Goal: Transaction & Acquisition: Purchase product/service

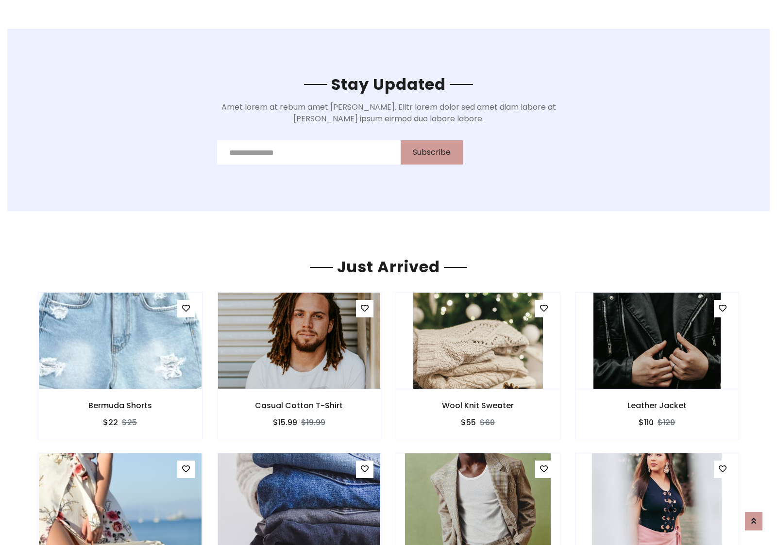
scroll to position [1138, 0]
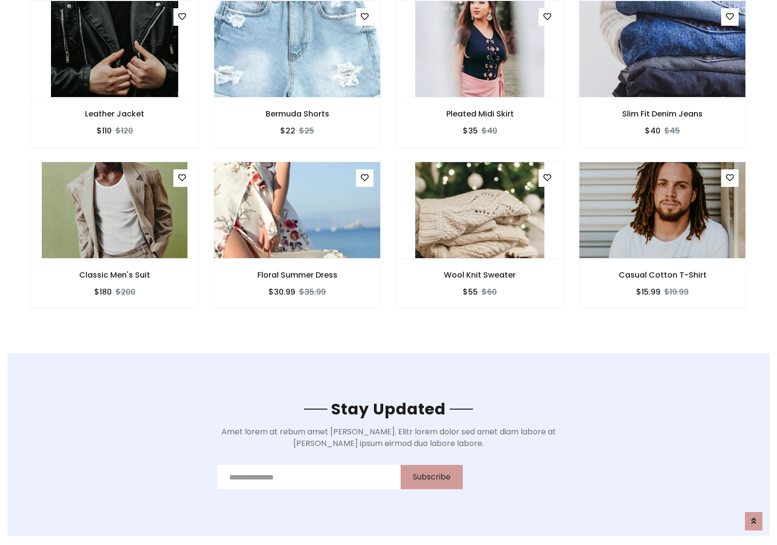
click at [389, 165] on div "Wool Knit Sweater $55 $60" at bounding box center [480, 242] width 183 height 161
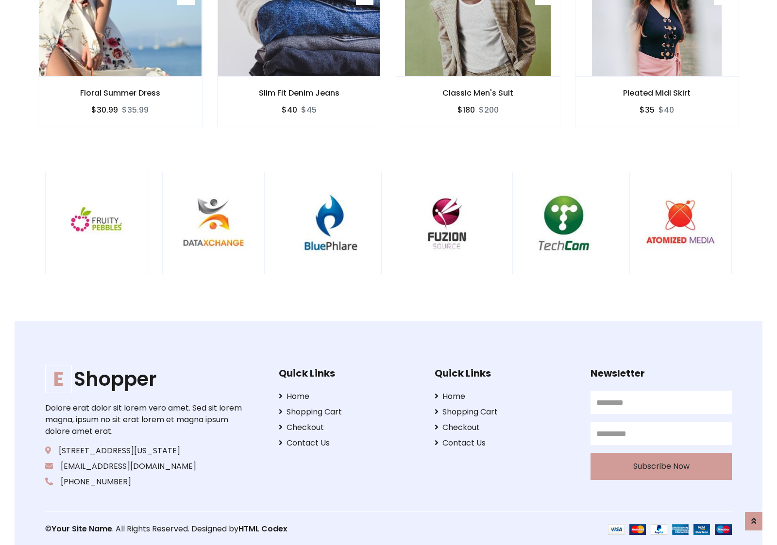
scroll to position [1849, 0]
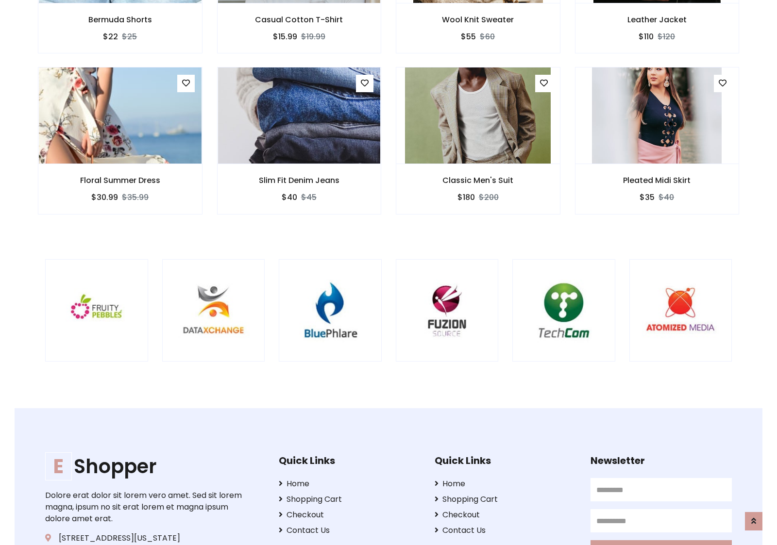
click at [389, 272] on div at bounding box center [512, 310] width 2336 height 103
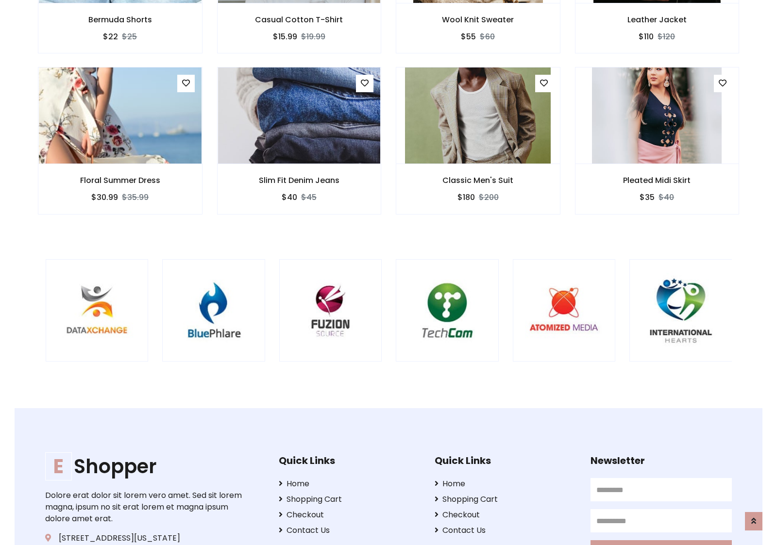
click at [389, 272] on div at bounding box center [396, 310] width 2336 height 103
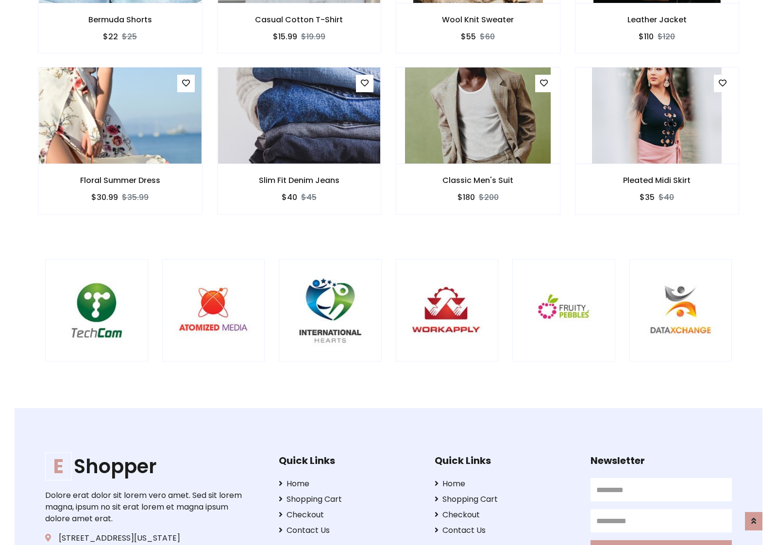
click at [389, 272] on div at bounding box center [45, 310] width 2336 height 103
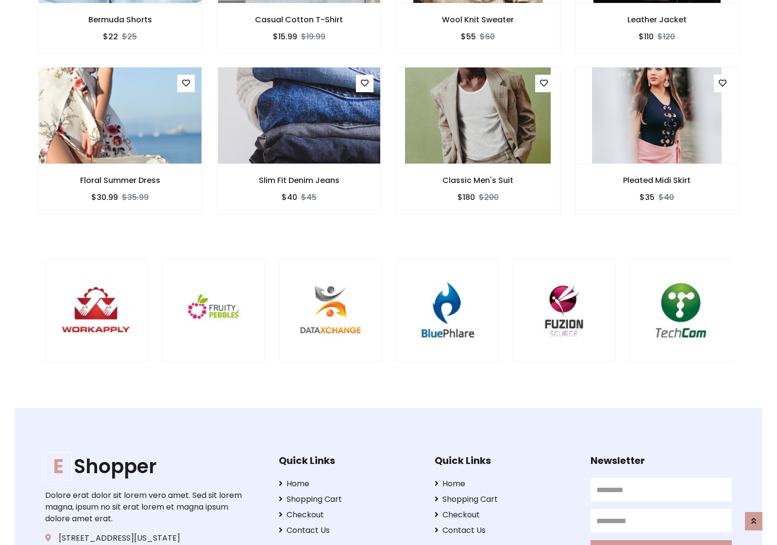
scroll to position [0, 0]
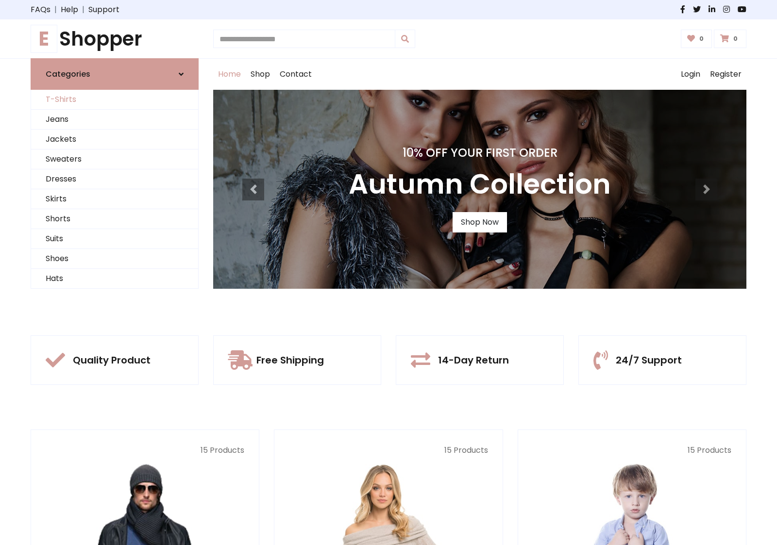
click at [115, 100] on link "T-Shirts" at bounding box center [114, 100] width 167 height 20
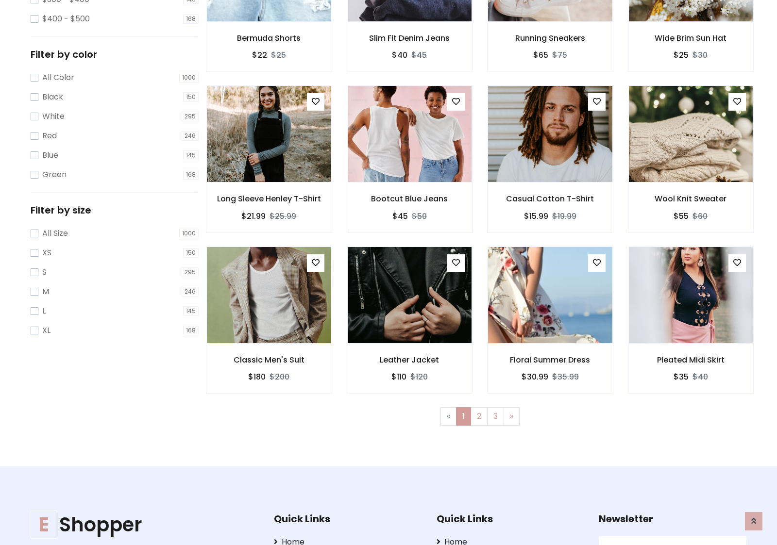
scroll to position [390, 0]
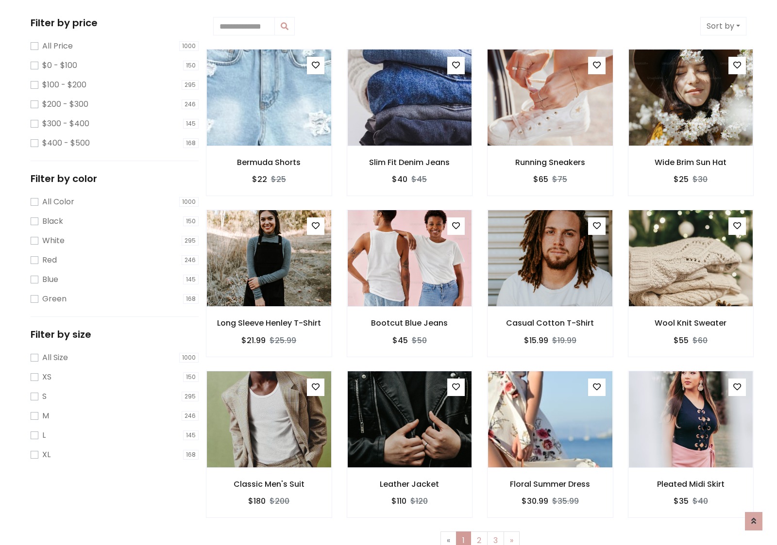
scroll to position [0, 0]
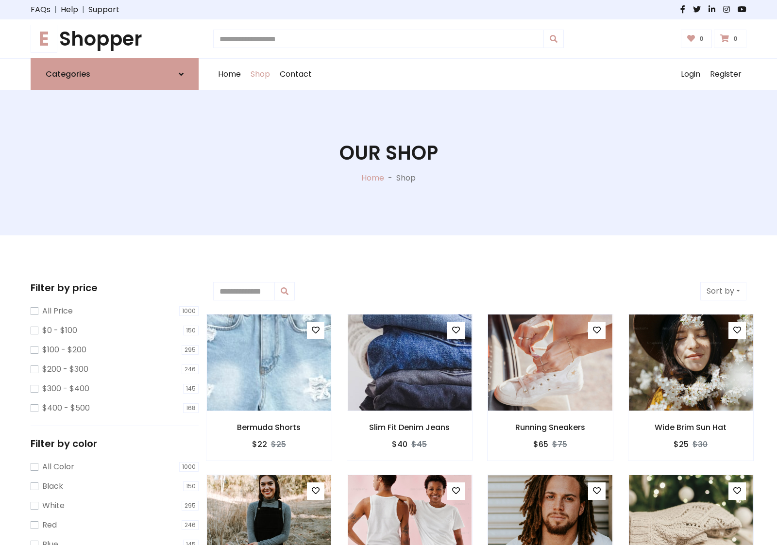
click at [115, 39] on h1 "E Shopper" at bounding box center [115, 38] width 168 height 23
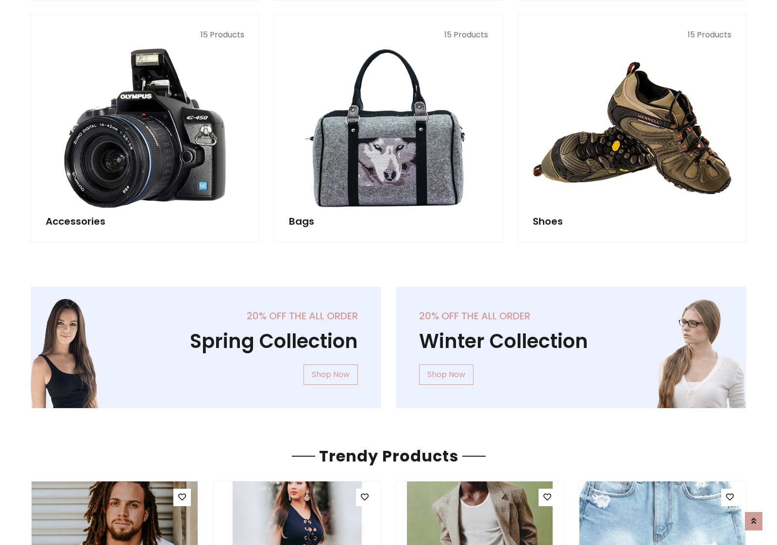
scroll to position [944, 0]
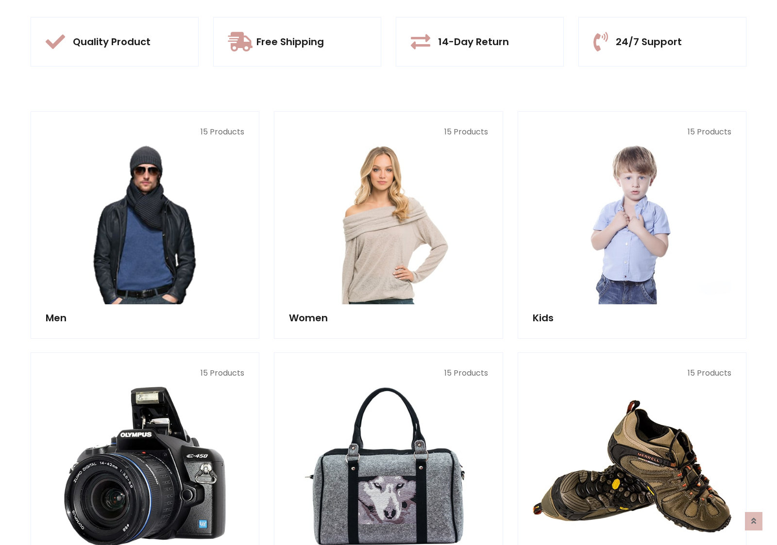
scroll to position [319, 0]
